Goal: Communication & Community: Ask a question

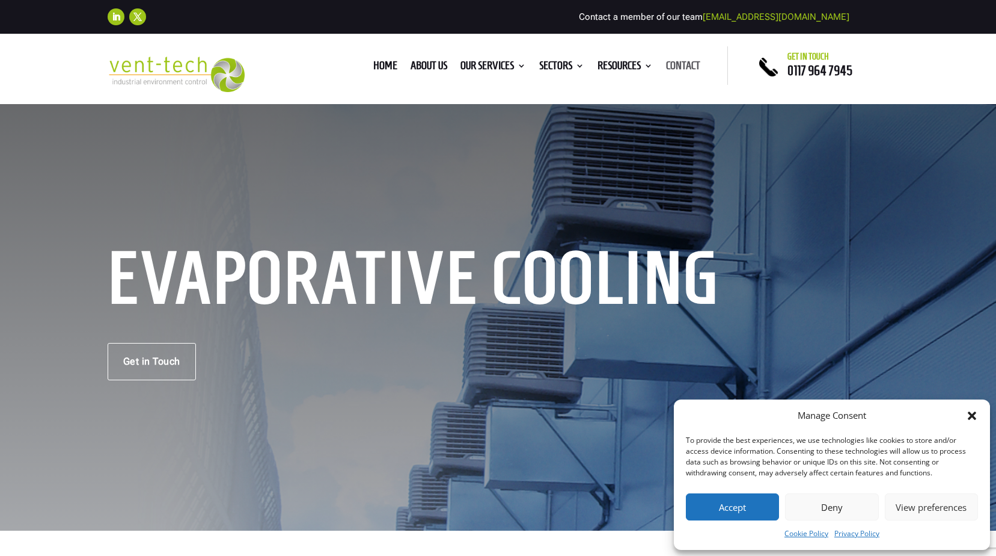
click at [676, 64] on link "Contact" at bounding box center [683, 67] width 34 height 13
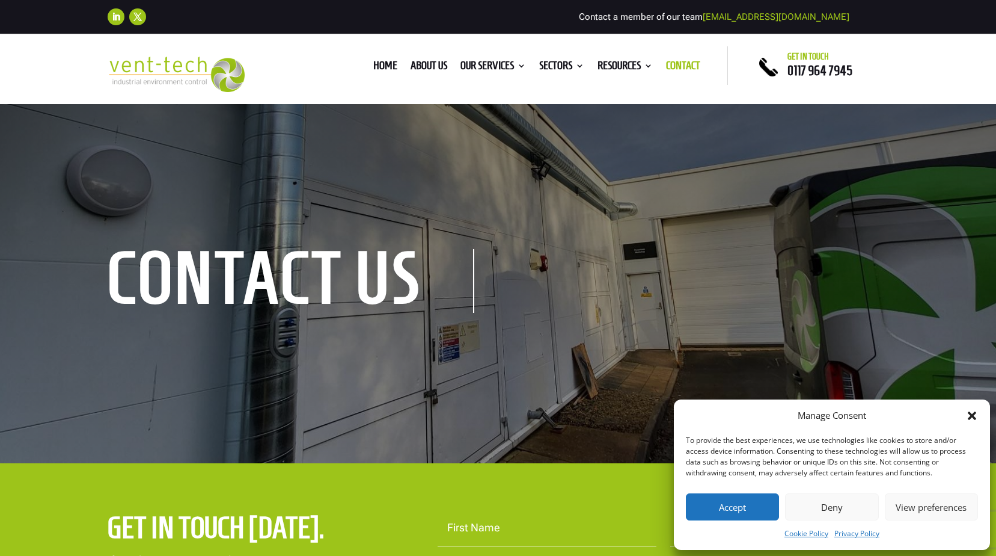
click at [974, 418] on icon "Close dialog" at bounding box center [972, 415] width 8 height 8
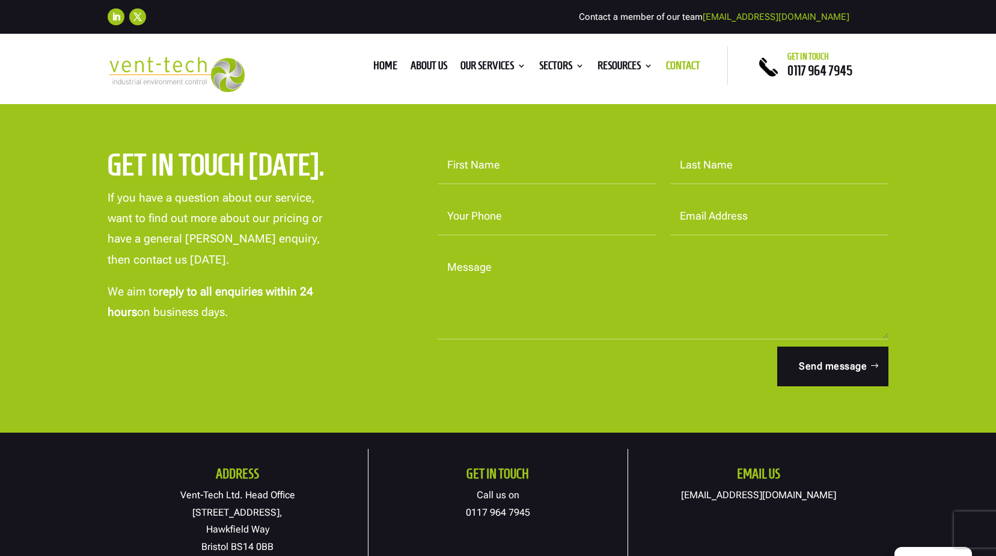
scroll to position [421, 0]
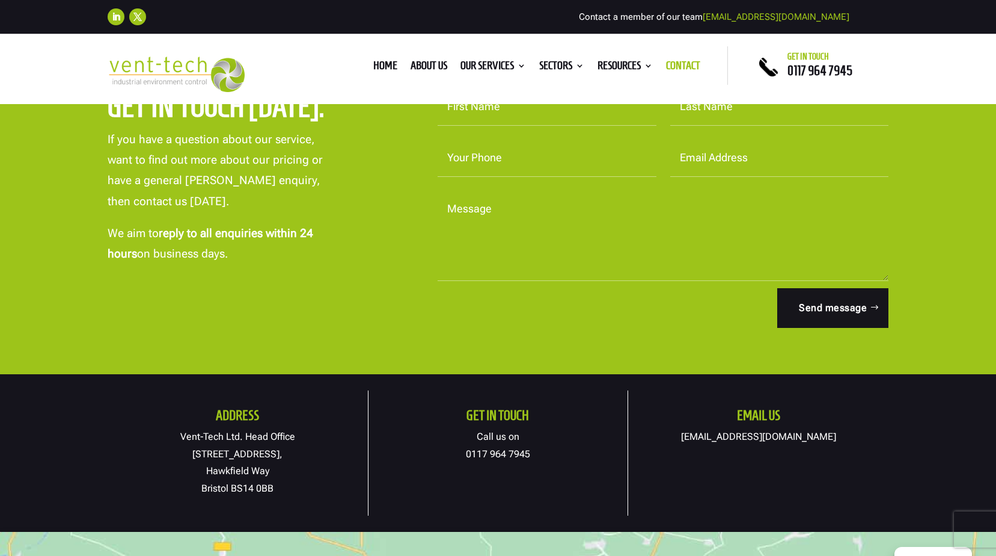
click at [752, 437] on link "[EMAIL_ADDRESS][DOMAIN_NAME]" at bounding box center [758, 436] width 155 height 11
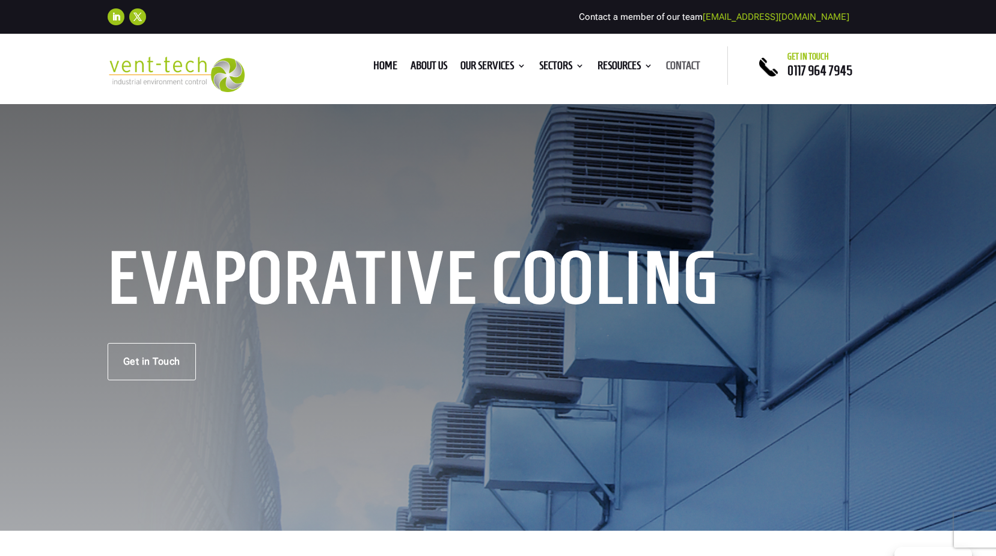
click at [684, 65] on link "Contact" at bounding box center [683, 67] width 34 height 13
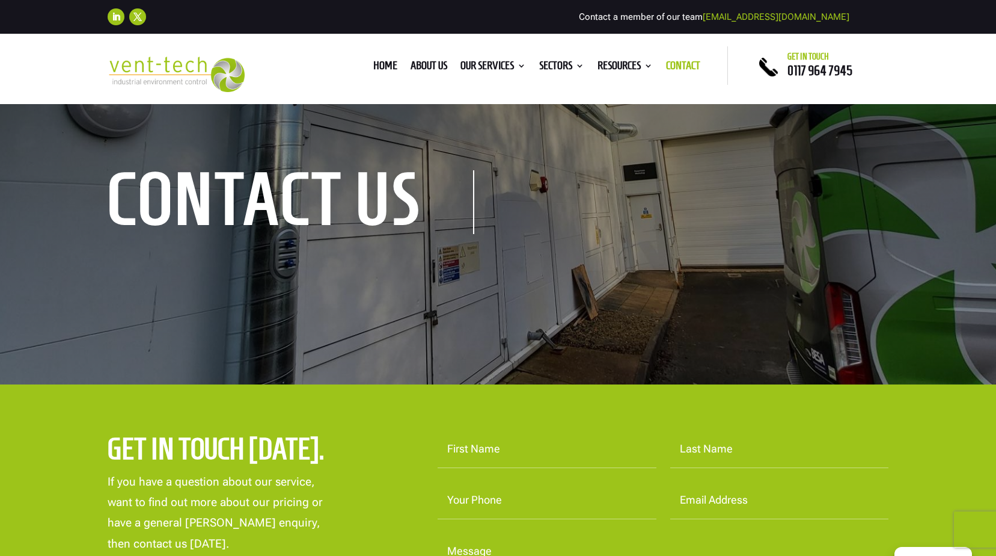
scroll to position [241, 0]
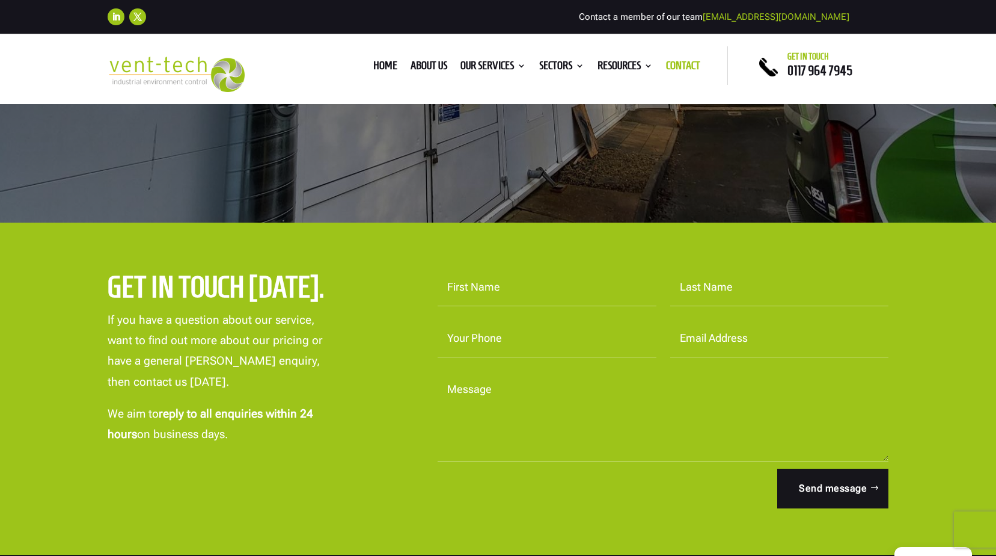
click at [504, 296] on input "First Name" at bounding box center [547, 287] width 219 height 37
type input "Paddy"
type input "Doolan"
type input "07552905944"
type input "paddy@birminghamcranehire.co.uk"
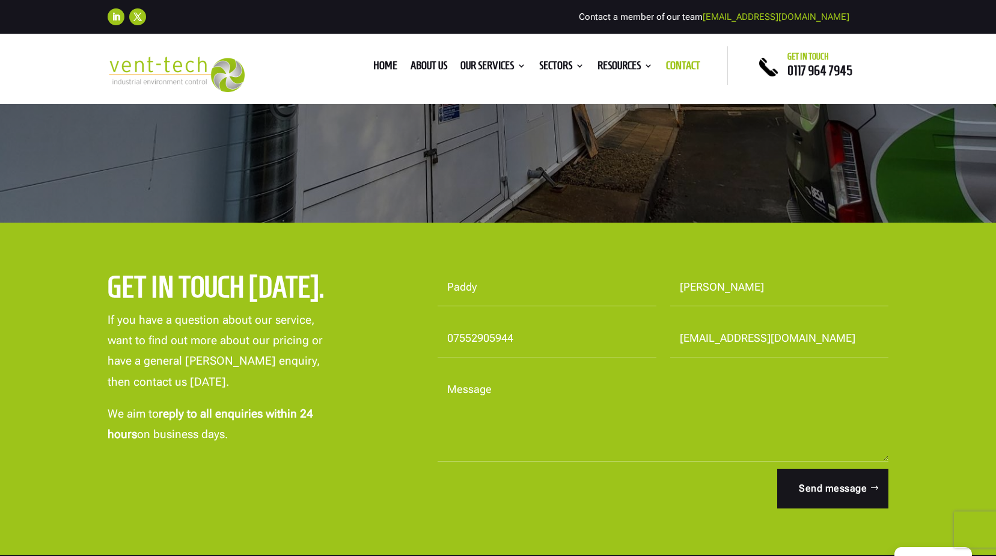
click at [507, 410] on textarea "Message" at bounding box center [664, 416] width 452 height 90
paste textarea "Good afternoon, I’m reaching out to see if you may be interested in our mobile …"
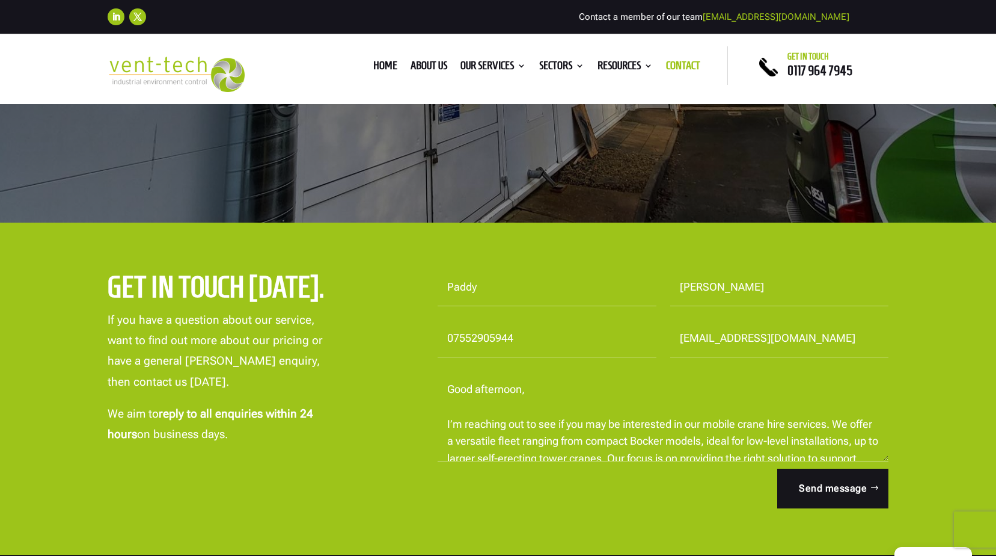
scroll to position [125, 0]
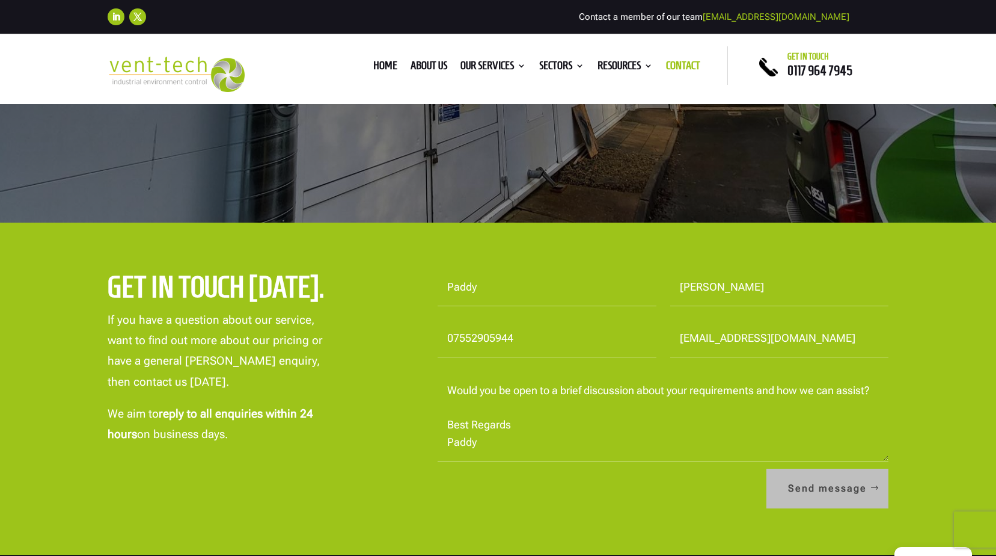
type textarea "Good afternoon, I’m reaching out to see if you may be interested in our mobile …"
click at [857, 492] on button "Send message" at bounding box center [828, 488] width 122 height 40
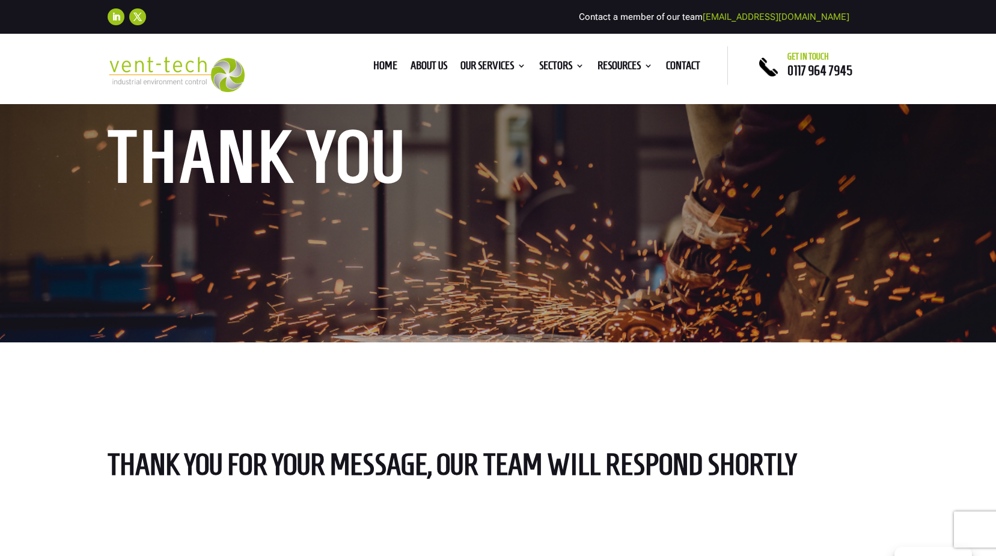
scroll to position [301, 0]
